Goal: Use online tool/utility: Utilize a website feature to perform a specific function

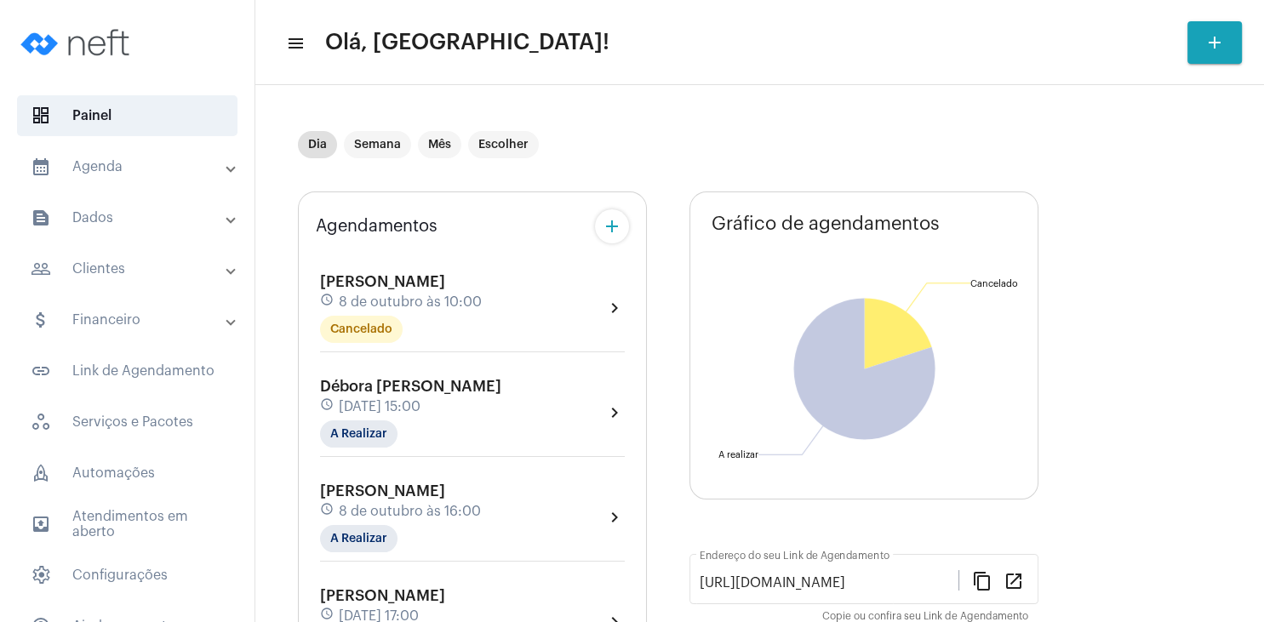
scroll to position [163, 0]
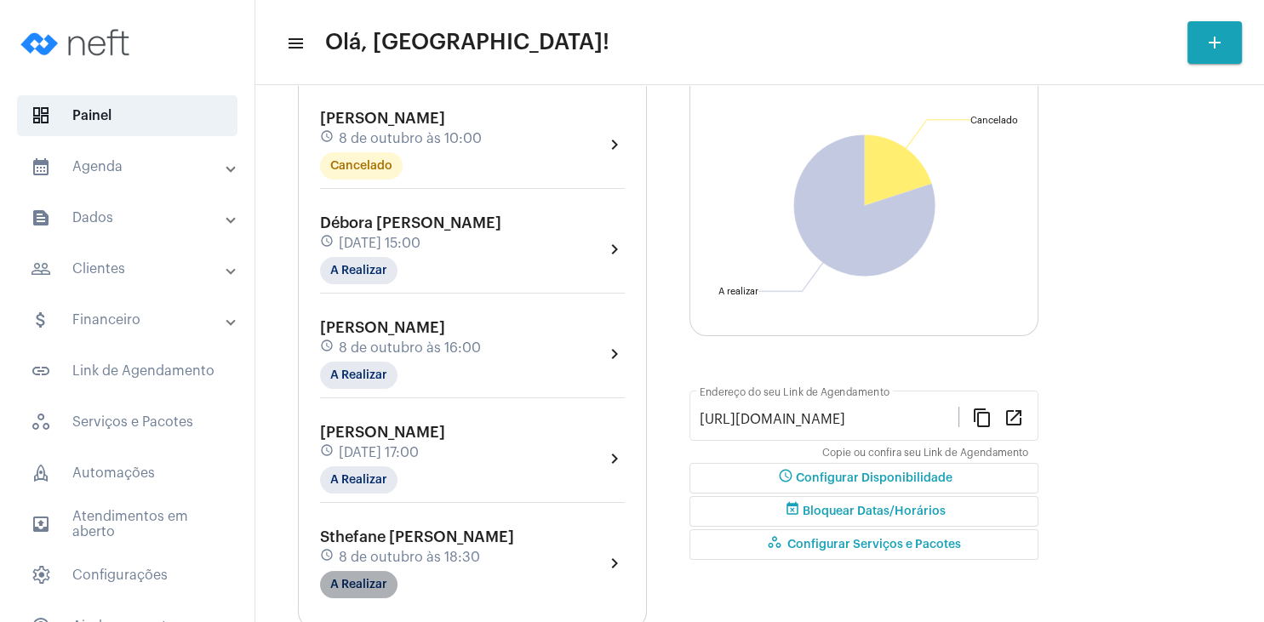
click at [364, 589] on mat-chip "A Realizar" at bounding box center [358, 584] width 77 height 27
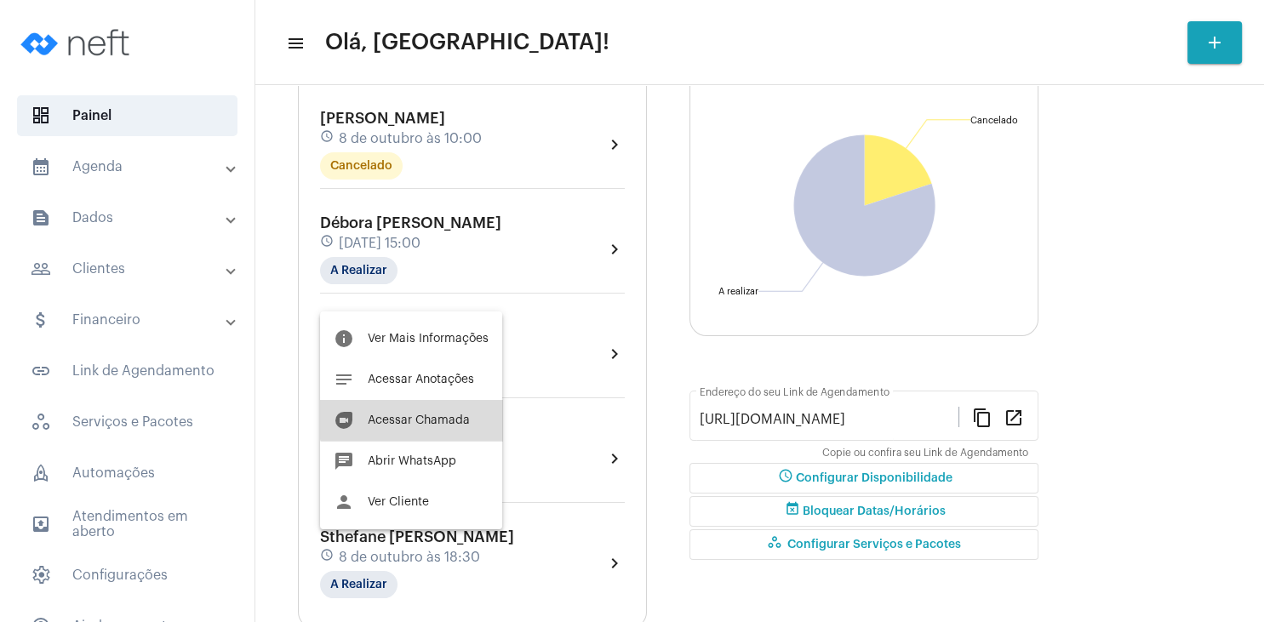
click at [449, 410] on button "duo [PERSON_NAME]" at bounding box center [411, 420] width 182 height 41
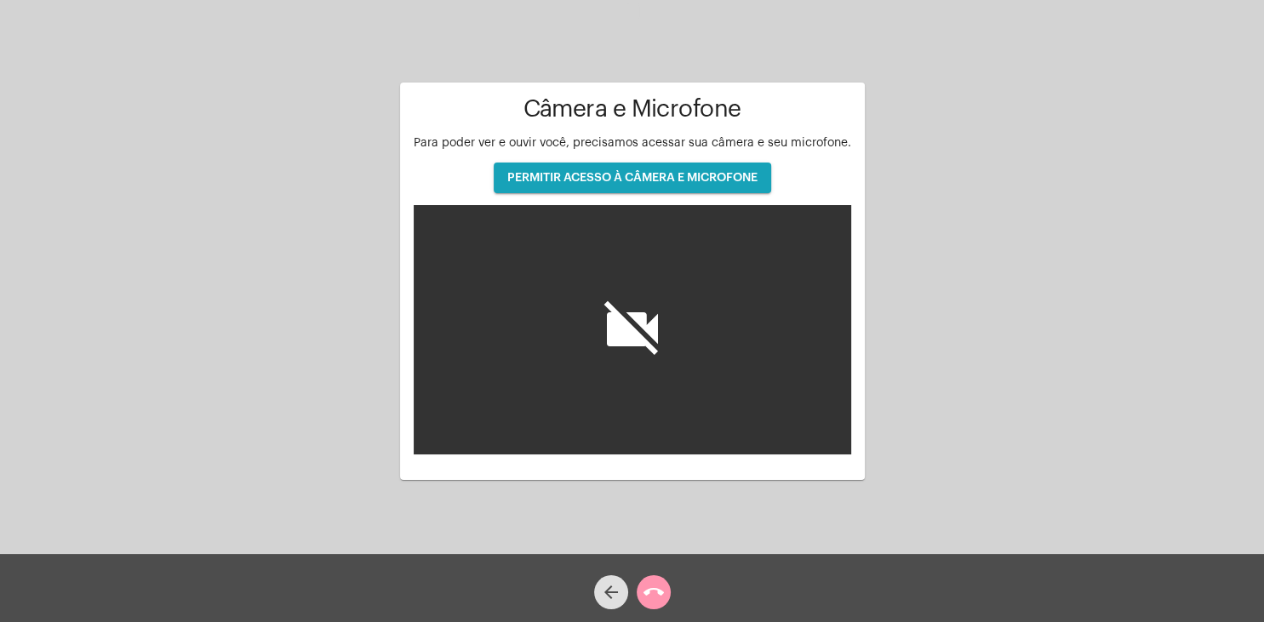
click at [649, 172] on button "PERMITIR ACESSO À CÂMERA E MICROFONE" at bounding box center [633, 178] width 278 height 31
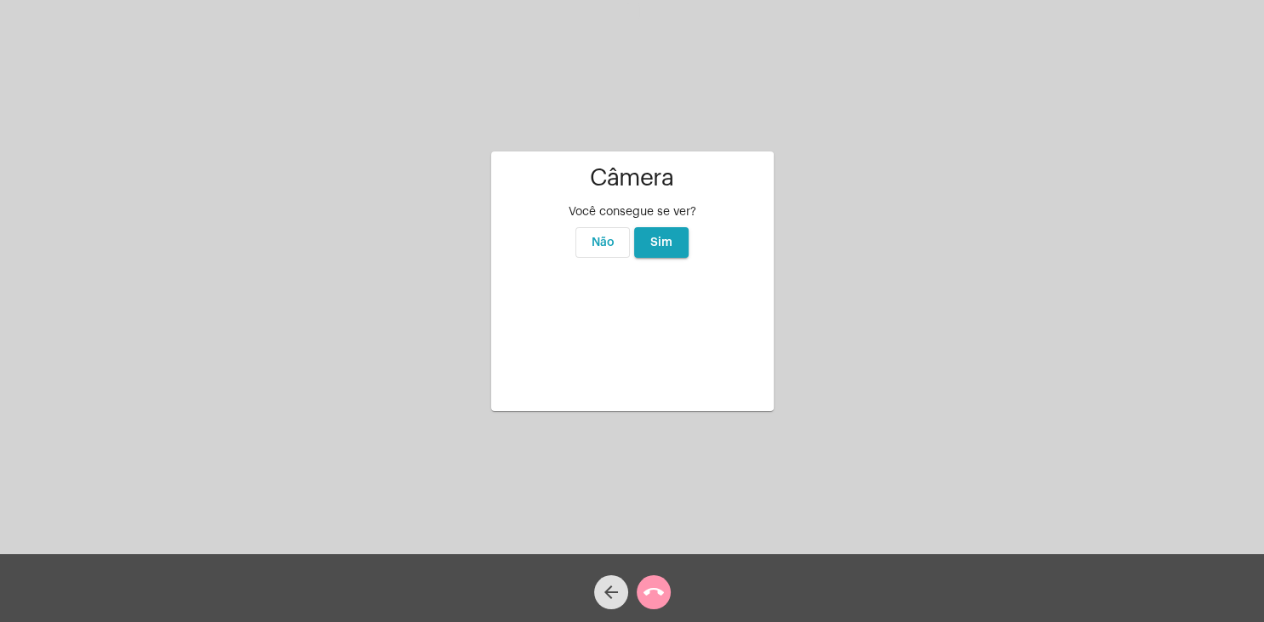
click at [661, 227] on button "Sim" at bounding box center [661, 242] width 54 height 31
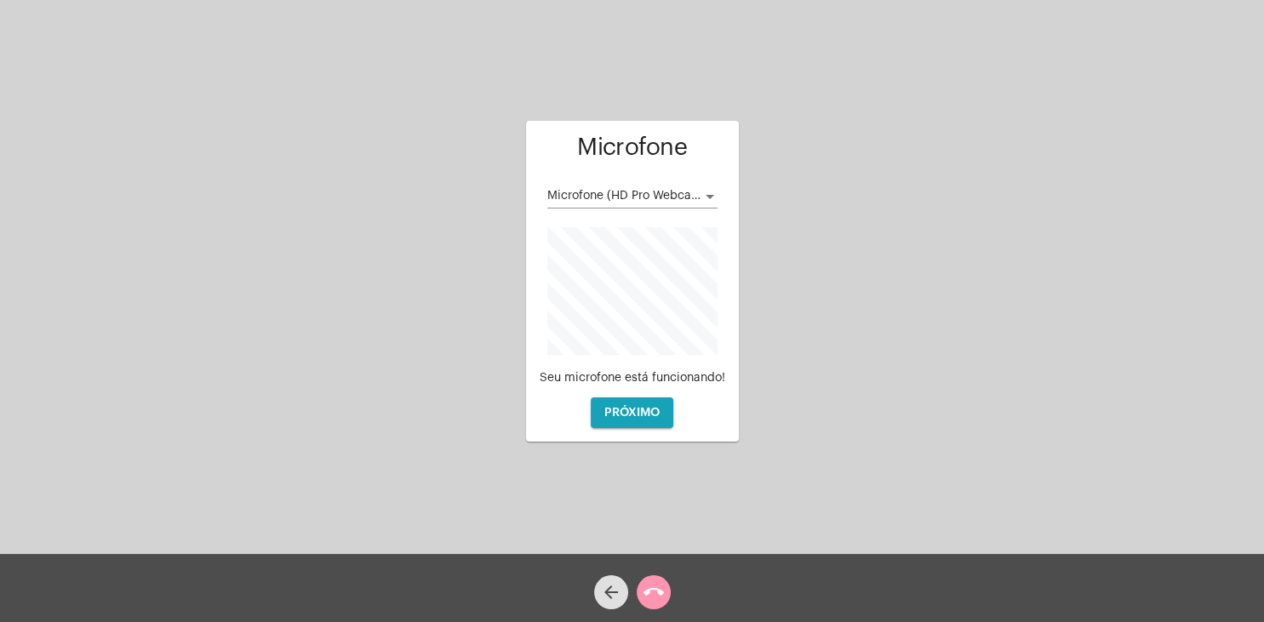
click at [704, 189] on div "Microfone (HD Pro Webcam C920)" at bounding box center [632, 191] width 170 height 33
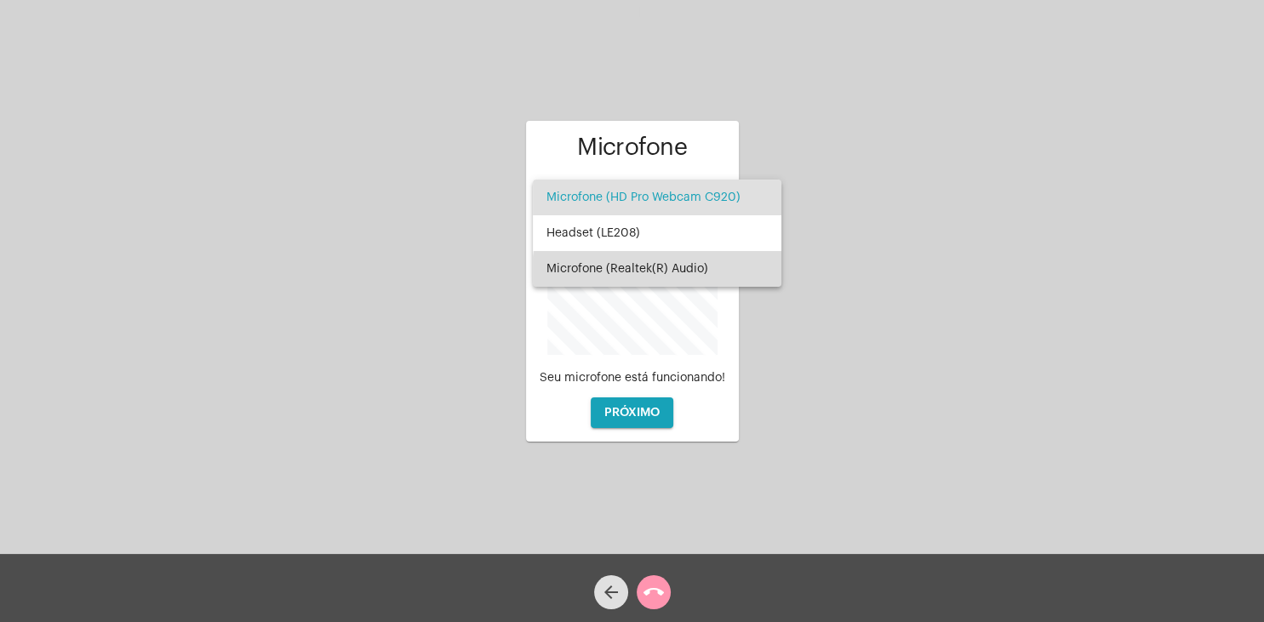
click at [661, 271] on span "Microfone (Realtek(R) Audio)" at bounding box center [657, 269] width 221 height 36
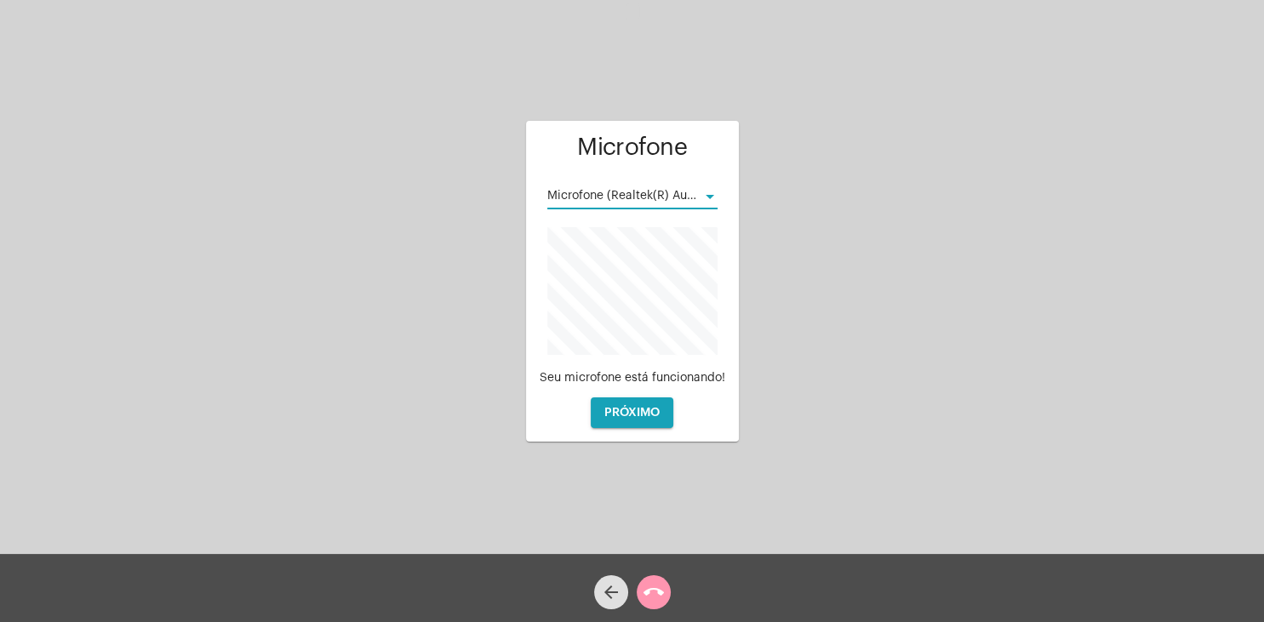
click at [656, 415] on span "PRÓXIMO" at bounding box center [631, 413] width 55 height 12
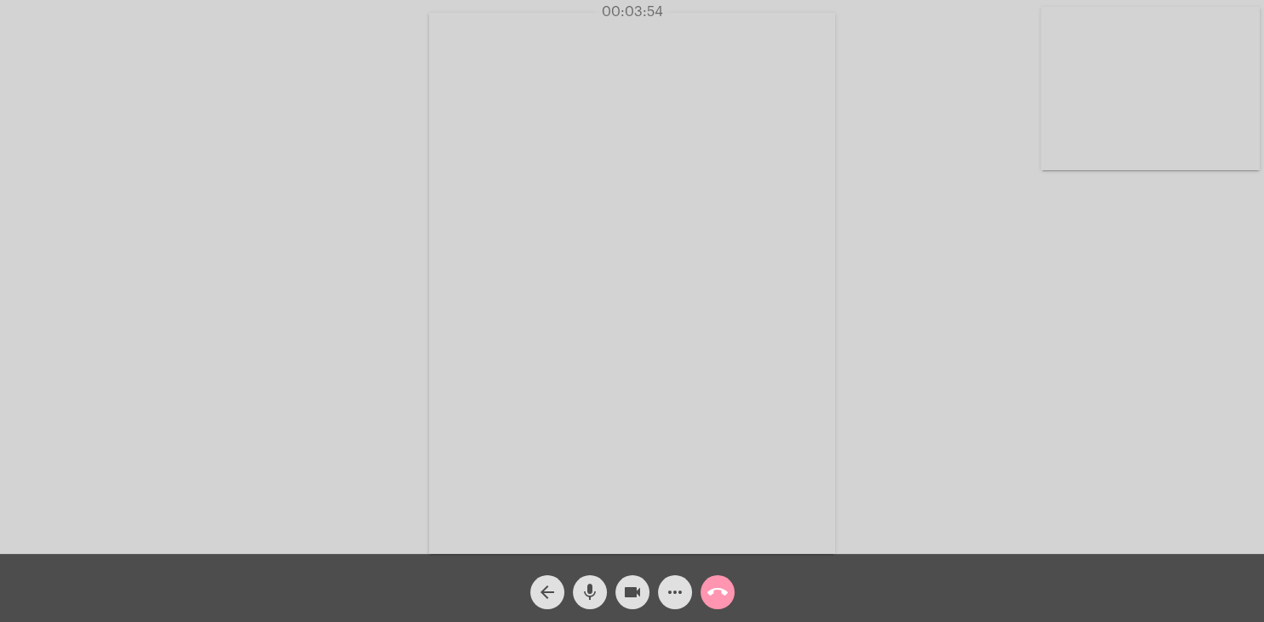
click at [586, 599] on mat-icon "mic" at bounding box center [590, 592] width 20 height 20
click at [586, 599] on mat-icon "mic_off" at bounding box center [590, 592] width 20 height 20
